Goal: Find specific page/section: Find specific page/section

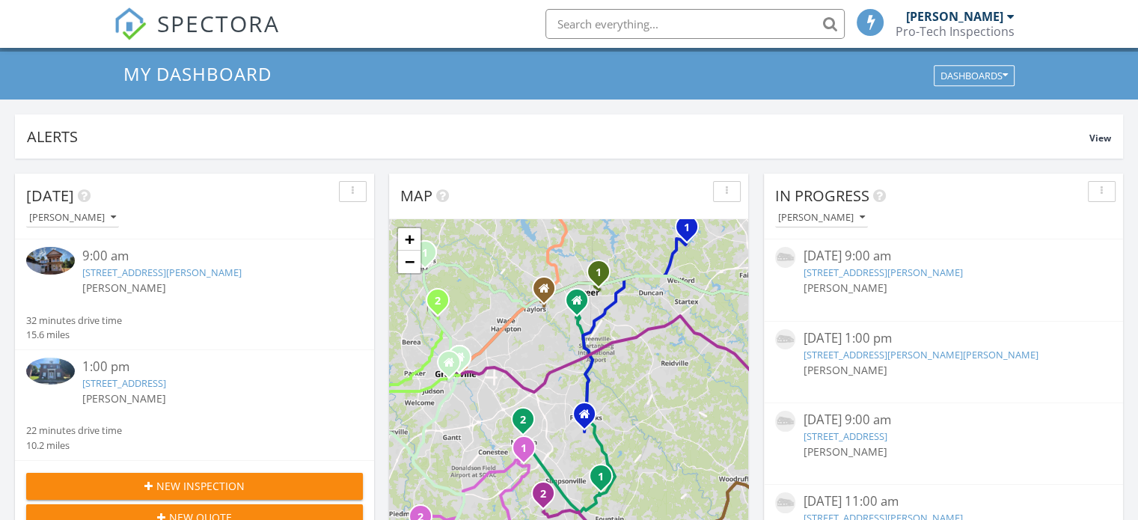
scroll to position [18, 0]
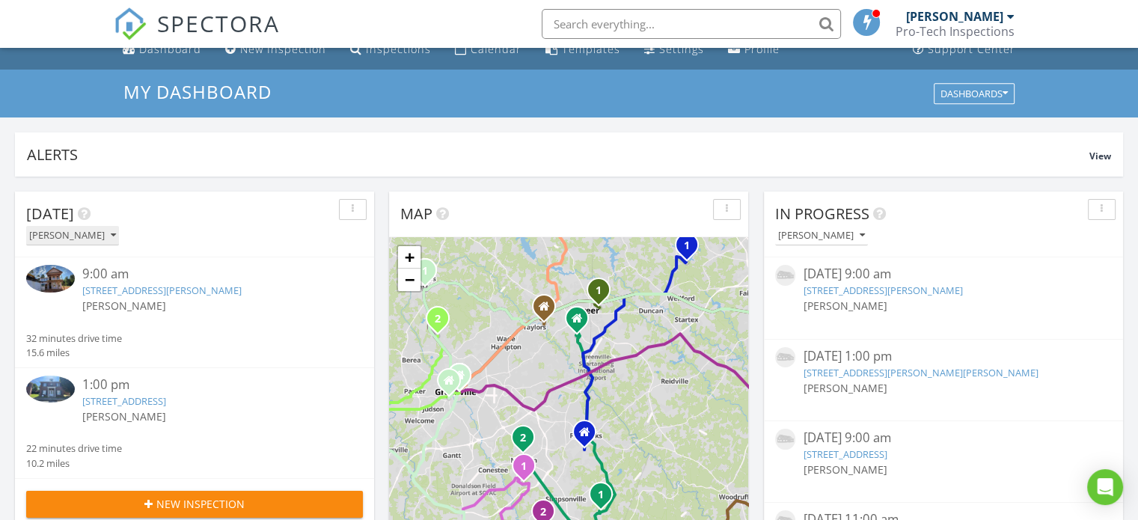
click at [100, 241] on button "[PERSON_NAME]" at bounding box center [72, 236] width 93 height 20
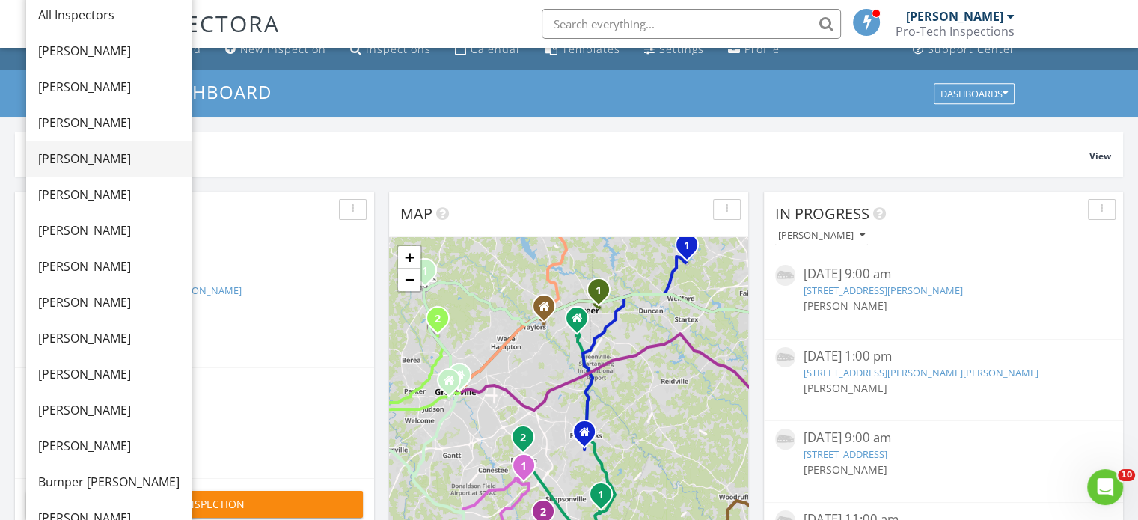
scroll to position [0, 0]
click at [89, 191] on div "[PERSON_NAME]" at bounding box center [108, 195] width 141 height 18
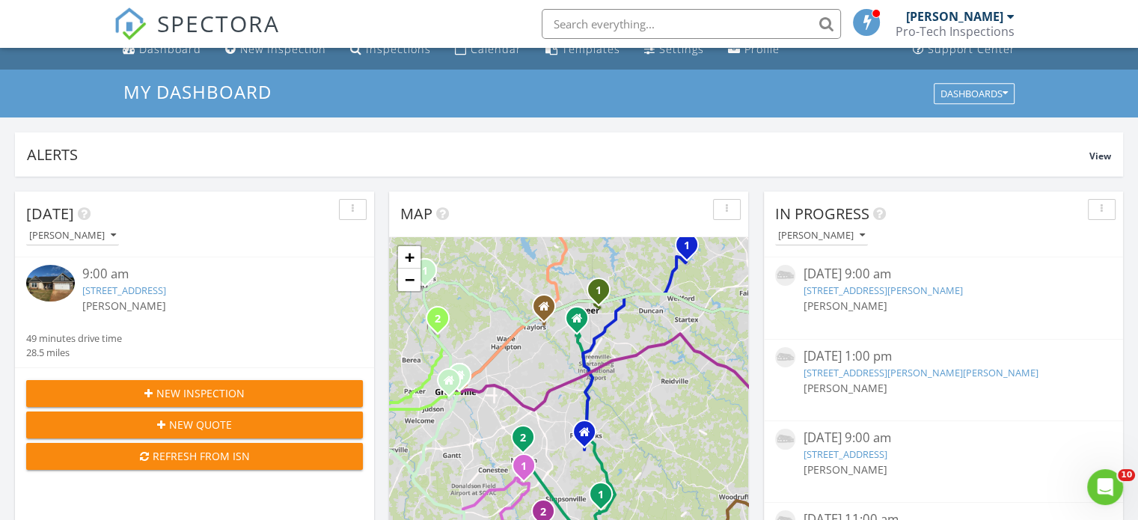
click at [161, 286] on link "[STREET_ADDRESS]" at bounding box center [124, 290] width 84 height 13
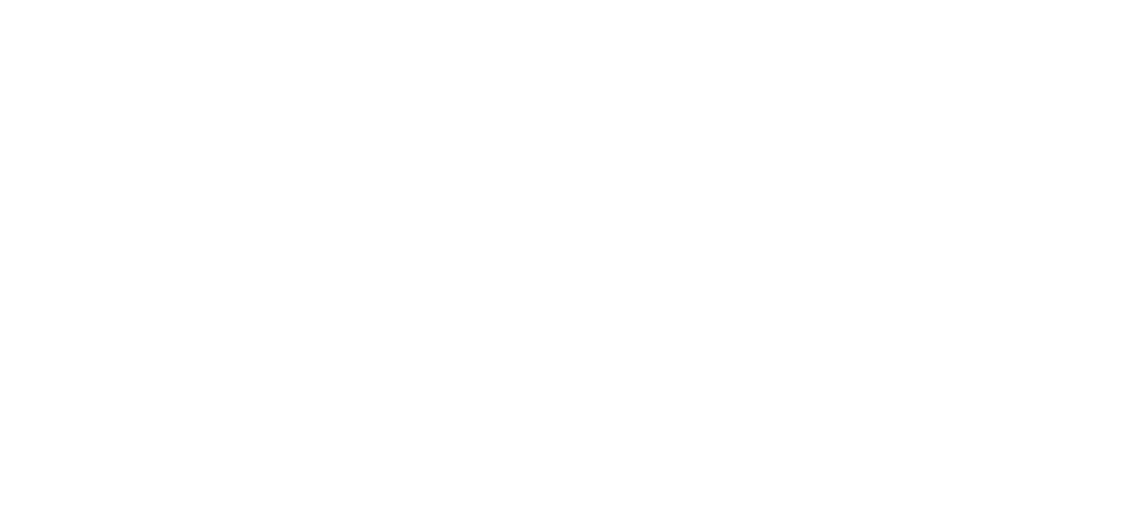
scroll to position [344, 0]
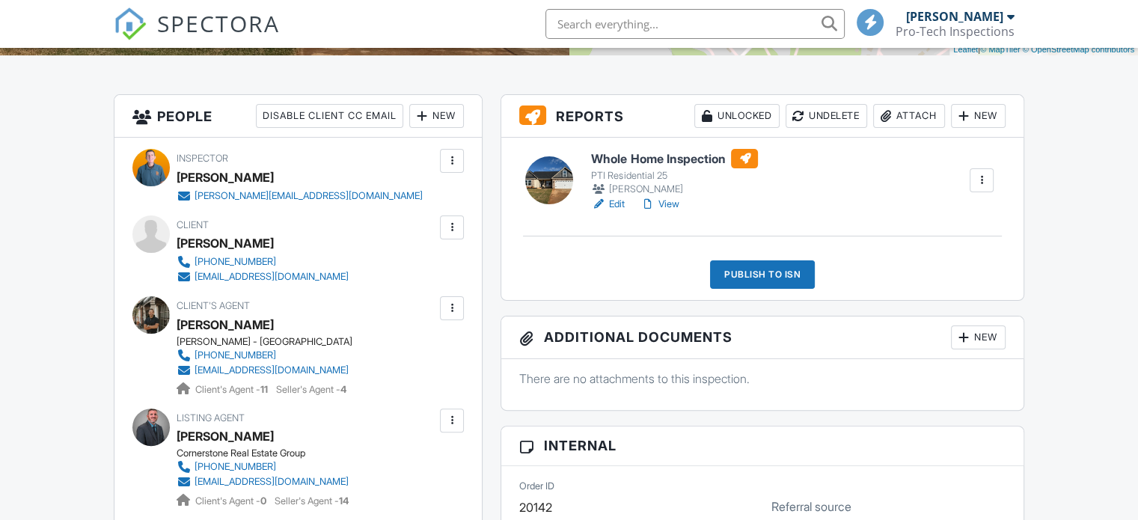
click at [672, 201] on link "View" at bounding box center [659, 204] width 39 height 15
